Goal: Task Accomplishment & Management: Use online tool/utility

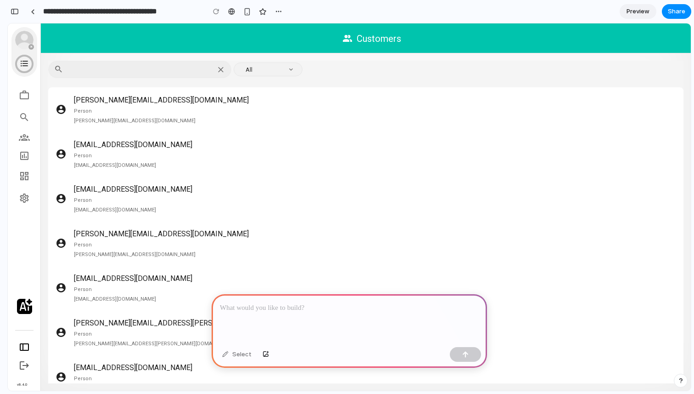
click at [252, 308] on p at bounding box center [349, 307] width 259 height 11
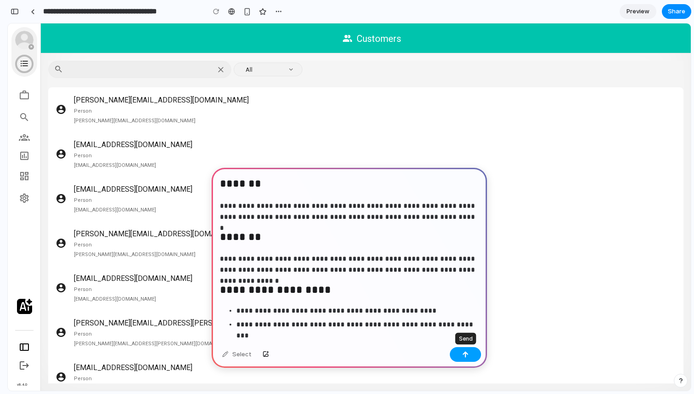
click at [465, 353] on div "button" at bounding box center [466, 354] width 6 height 6
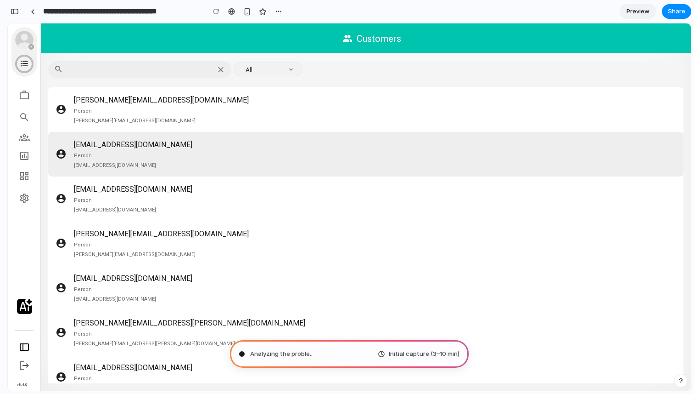
type input "**********"
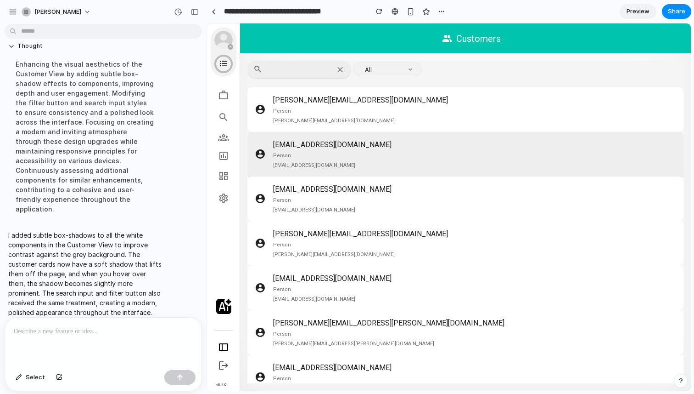
scroll to position [17, 0]
